Goal: Information Seeking & Learning: Learn about a topic

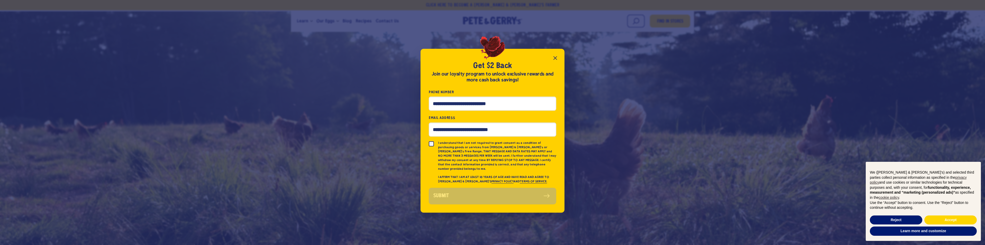
click at [553, 60] on icon "Close popup" at bounding box center [555, 58] width 6 height 6
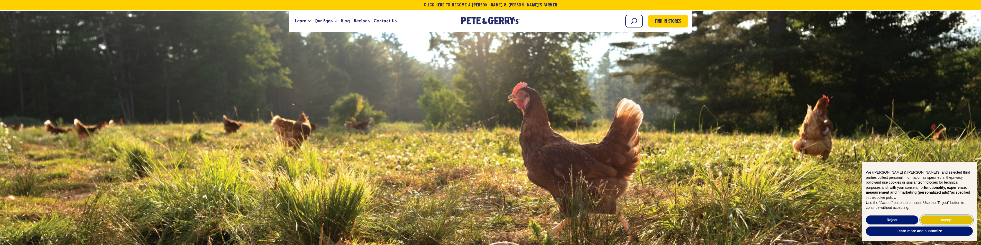
click at [955, 220] on button "Accept" at bounding box center [947, 220] width 52 height 9
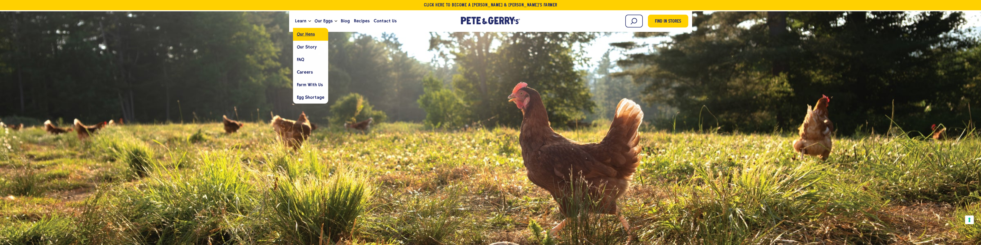
click at [308, 39] on link "Our Hens" at bounding box center [310, 34] width 35 height 13
